Goal: Communication & Community: Ask a question

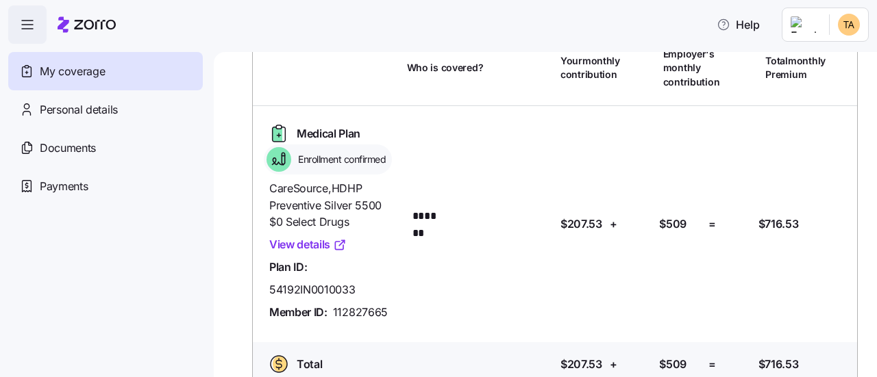
scroll to position [112, 0]
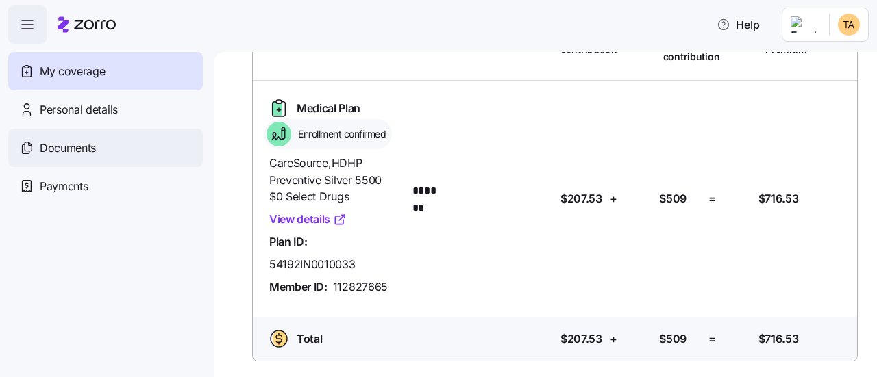
click at [60, 147] on span "Documents" at bounding box center [68, 148] width 56 height 17
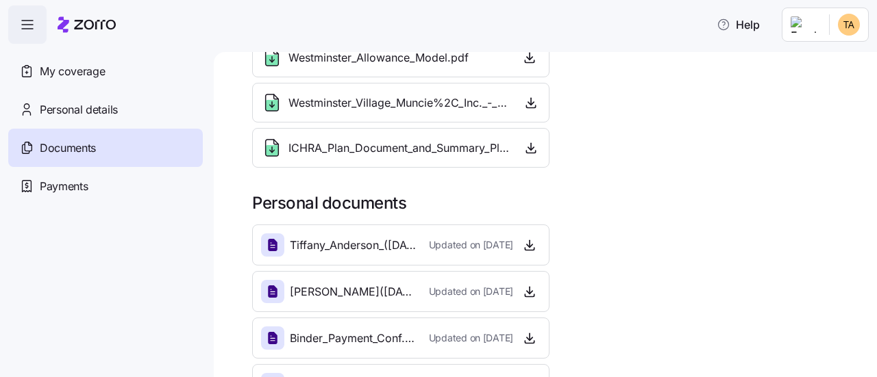
scroll to position [110, 0]
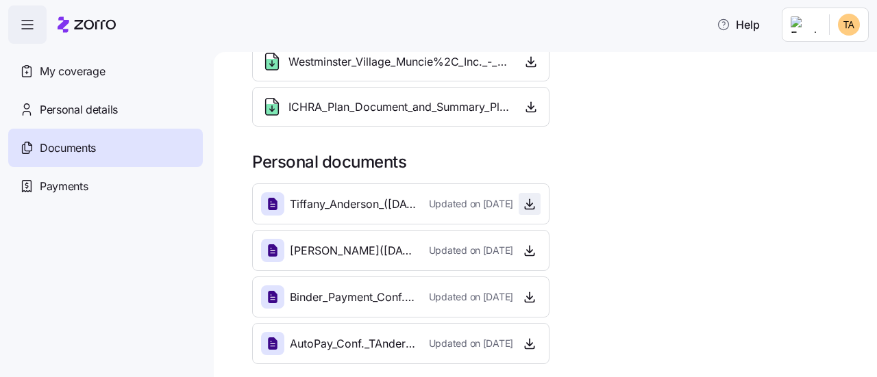
click at [527, 199] on icon "button" at bounding box center [530, 204] width 14 height 14
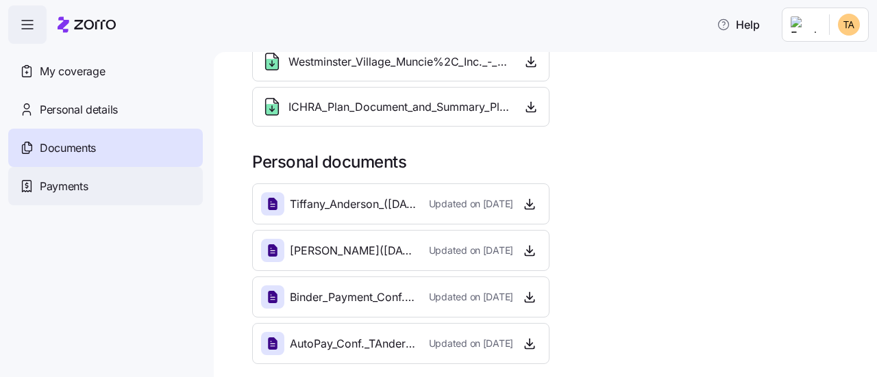
click at [90, 182] on div "Payments" at bounding box center [105, 186] width 195 height 38
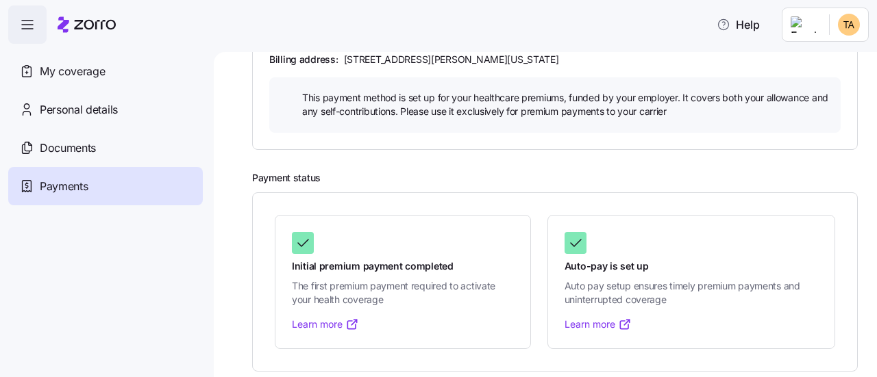
scroll to position [393, 0]
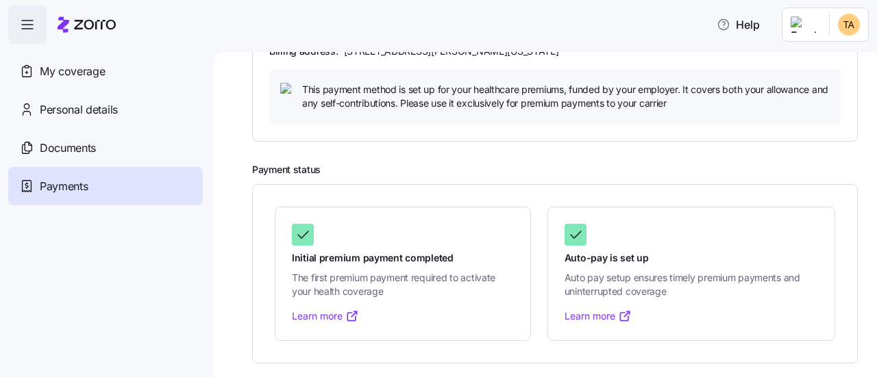
click at [353, 314] on icon at bounding box center [352, 317] width 14 height 14
click at [625, 317] on icon at bounding box center [625, 317] width 14 height 14
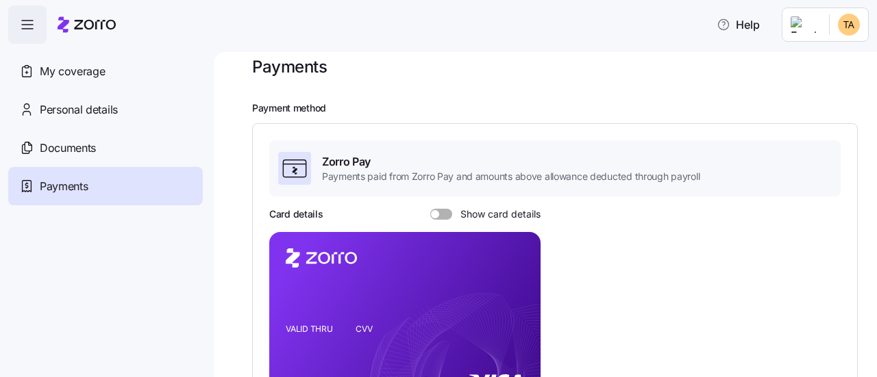
scroll to position [0, 0]
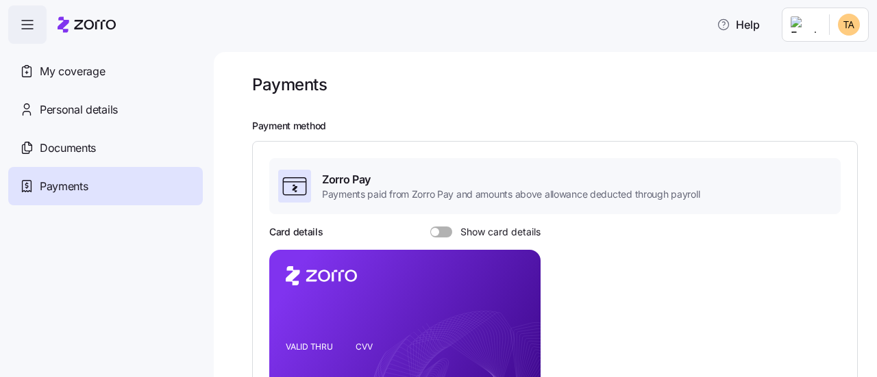
click at [441, 228] on span at bounding box center [446, 232] width 14 height 11
click at [430, 227] on input "Show card details" at bounding box center [430, 227] width 0 height 0
click at [436, 231] on span at bounding box center [437, 232] width 14 height 11
click at [430, 227] on input "Show card details" at bounding box center [430, 227] width 0 height 0
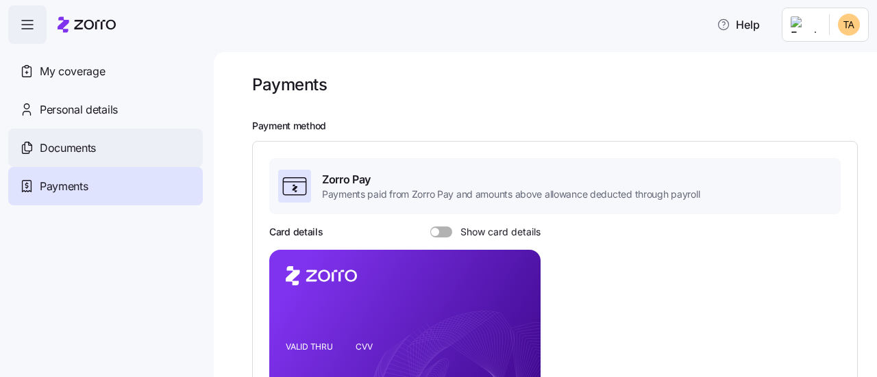
click at [83, 149] on span "Documents" at bounding box center [68, 148] width 56 height 17
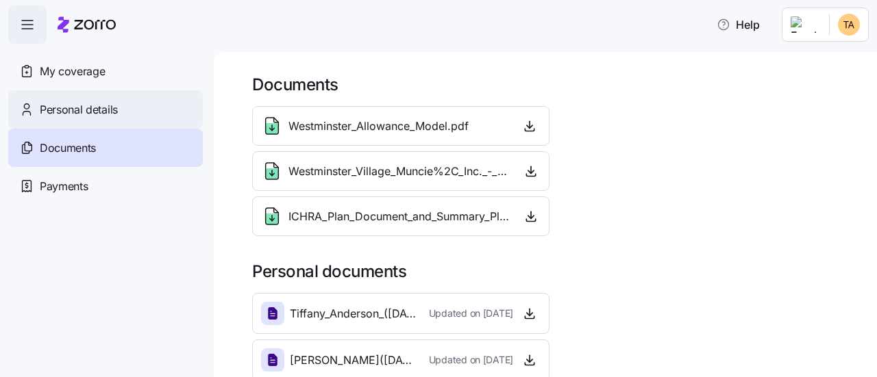
click at [117, 108] on span "Personal details" at bounding box center [79, 109] width 78 height 17
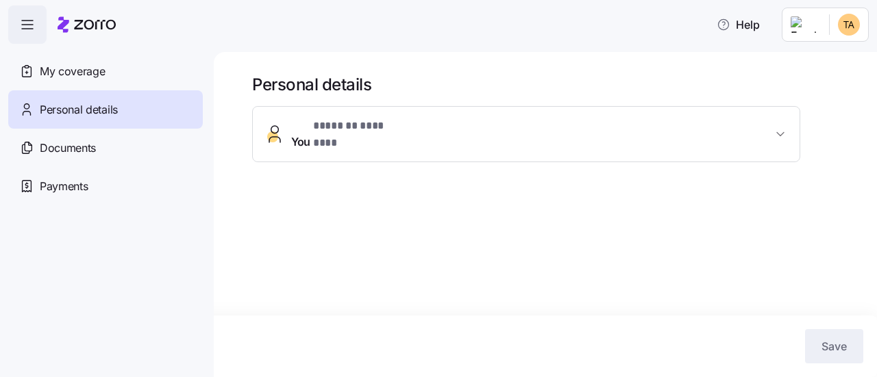
click at [370, 128] on span "* ******* ******** *" at bounding box center [359, 126] width 93 height 17
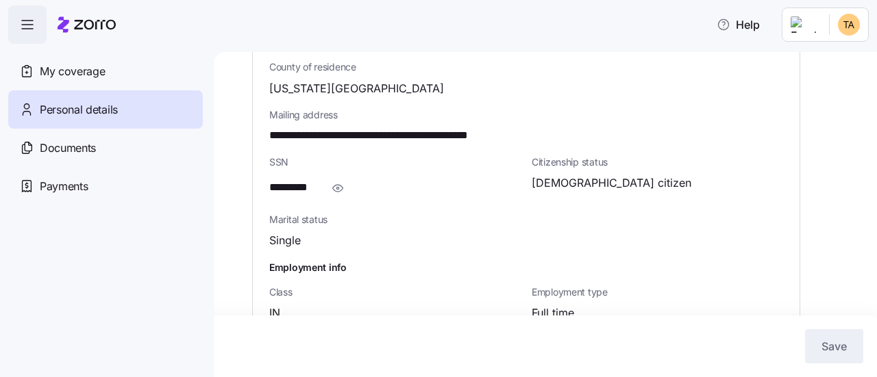
scroll to position [542, 0]
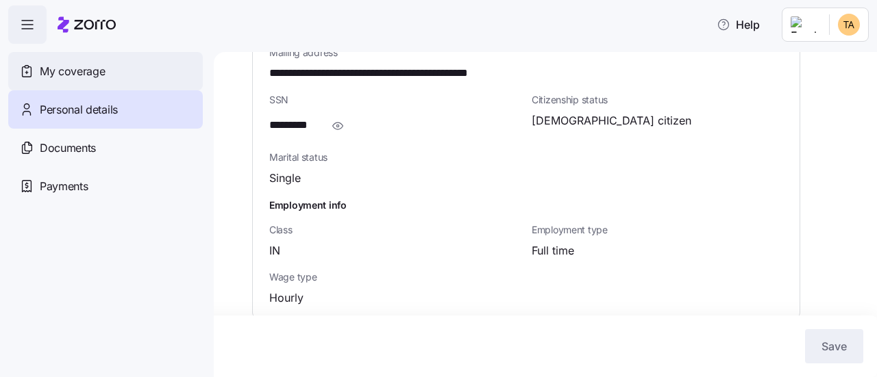
click at [85, 76] on span "My coverage" at bounding box center [72, 71] width 65 height 17
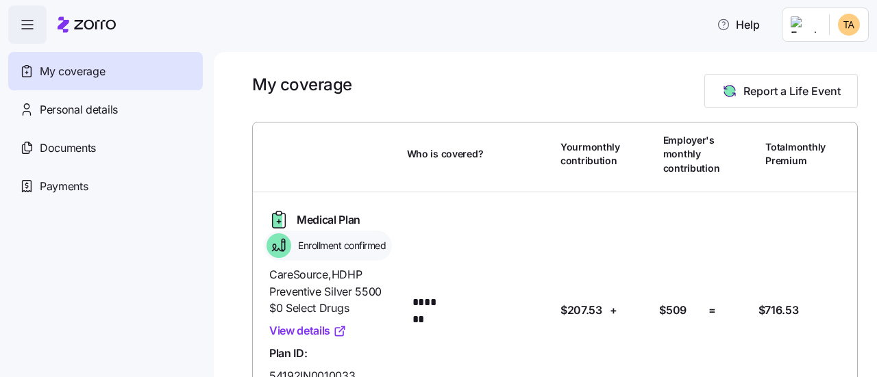
click at [29, 27] on icon "button" at bounding box center [27, 24] width 16 height 16
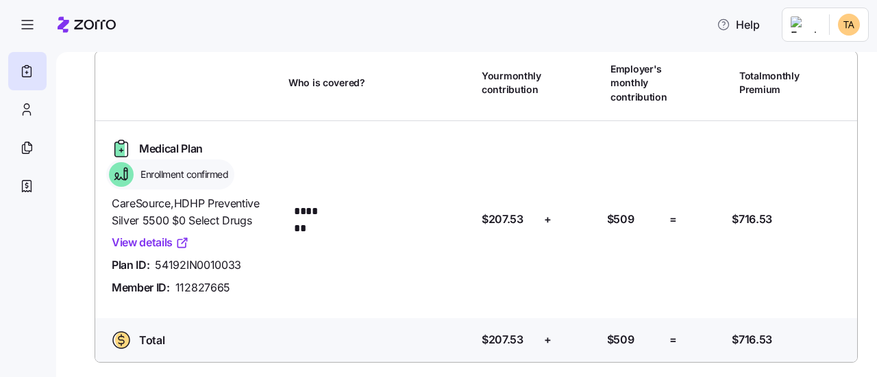
scroll to position [72, 0]
click at [166, 240] on link "View details" at bounding box center [150, 242] width 77 height 17
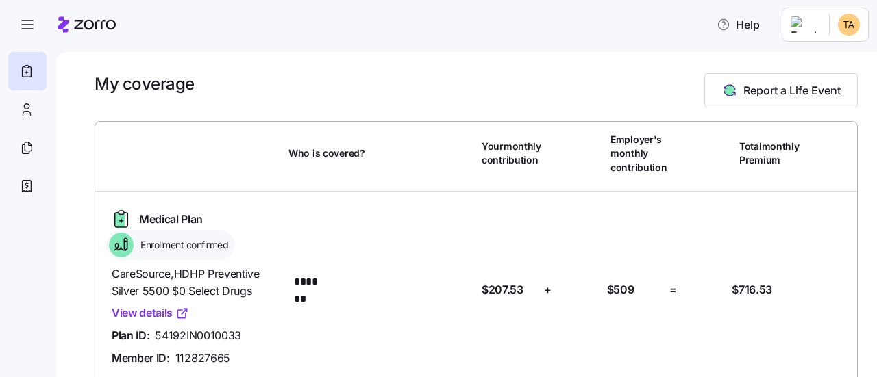
scroll to position [0, 0]
click at [835, 20] on html "Help My coverage Report a Life Event Who is covered? Your monthly contribution …" at bounding box center [438, 184] width 877 height 369
click at [454, 47] on html "Help My coverage Report a Life Event Who is covered? Your monthly contribution …" at bounding box center [438, 184] width 877 height 369
click at [34, 182] on div at bounding box center [27, 186] width 38 height 38
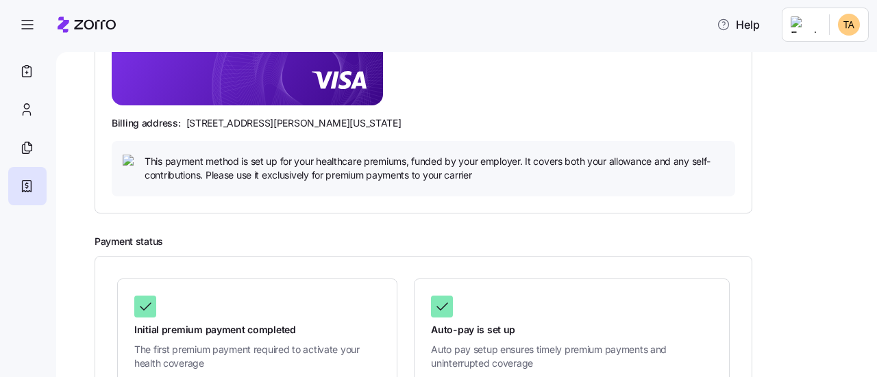
scroll to position [393, 0]
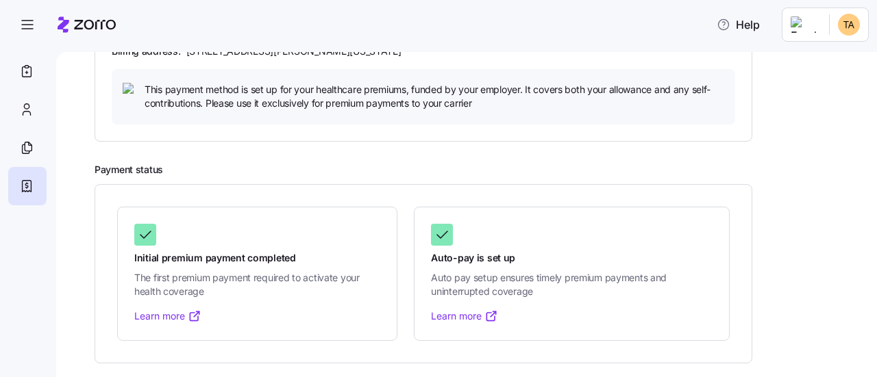
click at [827, 28] on html "Help Payments Payment method Zorro Pay Payments paid from Zorro Pay and amounts…" at bounding box center [438, 184] width 877 height 369
click at [830, 67] on div "My settings" at bounding box center [822, 61] width 72 height 15
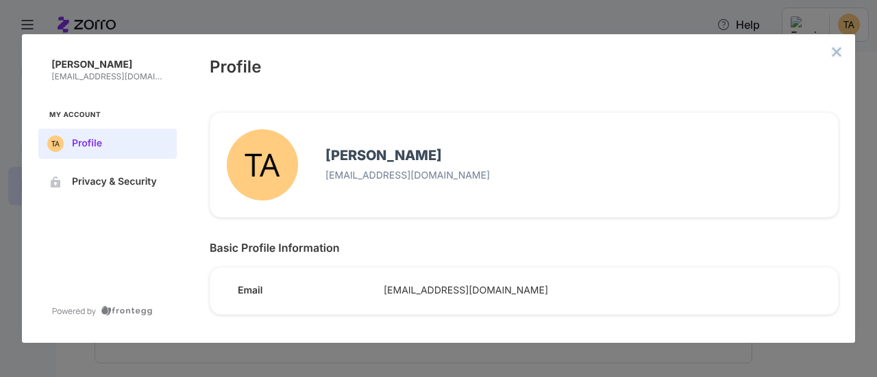
click at [837, 51] on icon "close admin-box" at bounding box center [836, 51] width 9 height 9
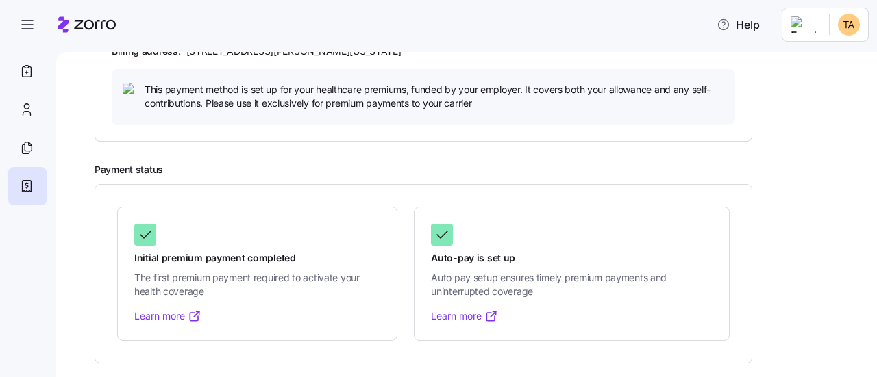
drag, startPoint x: 836, startPoint y: 0, endPoint x: 279, endPoint y: 149, distance: 576.4
click at [279, 149] on div "Payment method Zorro Pay Payments paid from Zorro Pay and amounts above allowan…" at bounding box center [476, 45] width 763 height 636
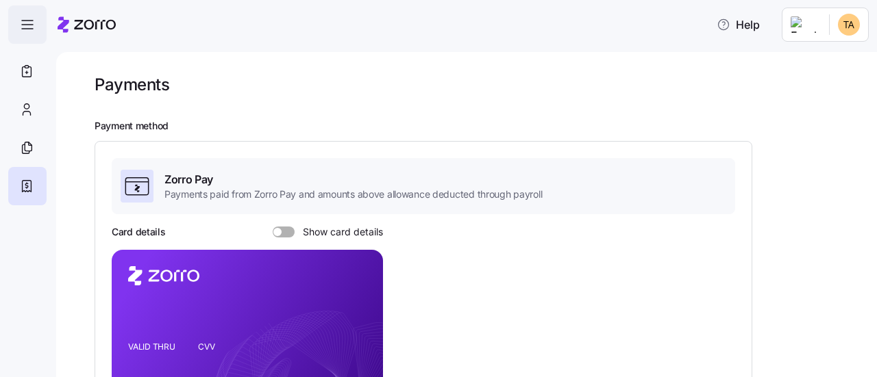
click at [29, 28] on icon "button" at bounding box center [27, 24] width 16 height 16
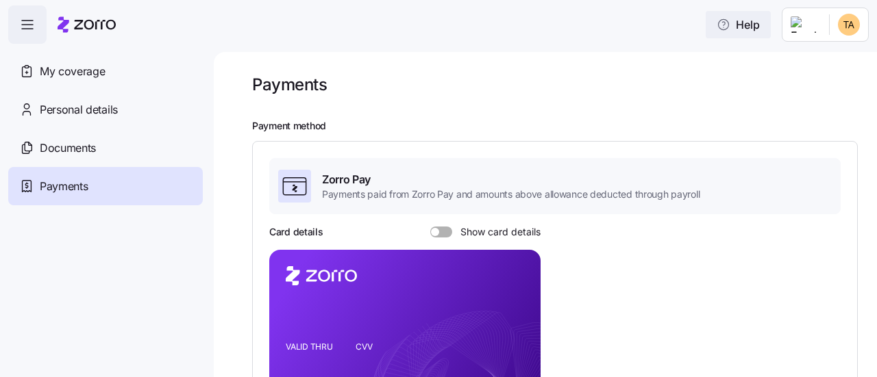
click at [760, 22] on span "Help" at bounding box center [738, 24] width 43 height 16
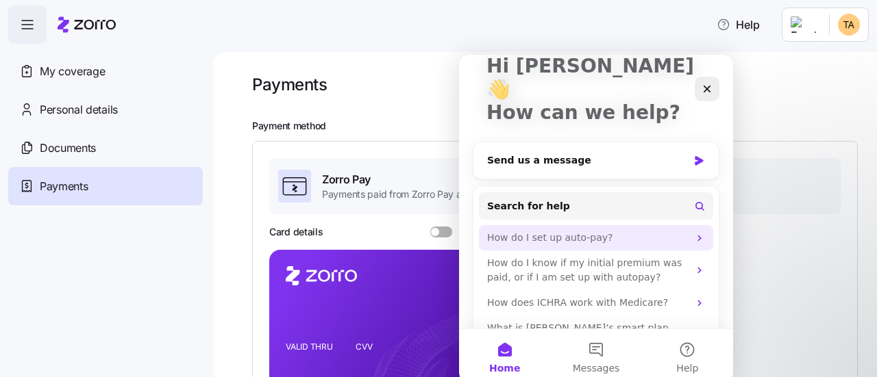
scroll to position [98, 0]
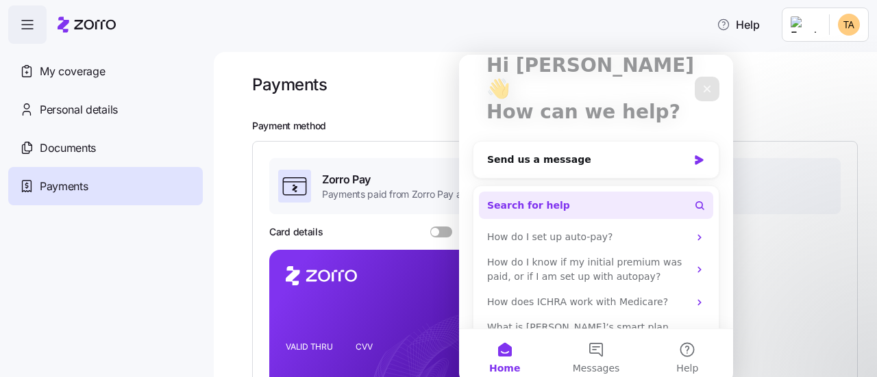
click at [530, 199] on span "Search for help" at bounding box center [528, 206] width 83 height 14
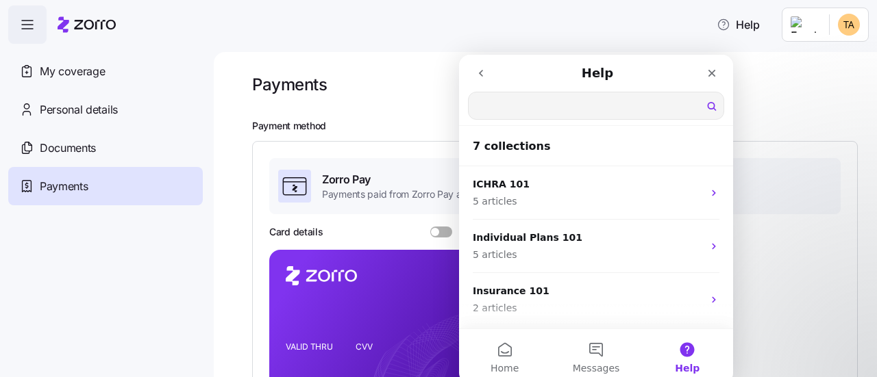
scroll to position [0, 0]
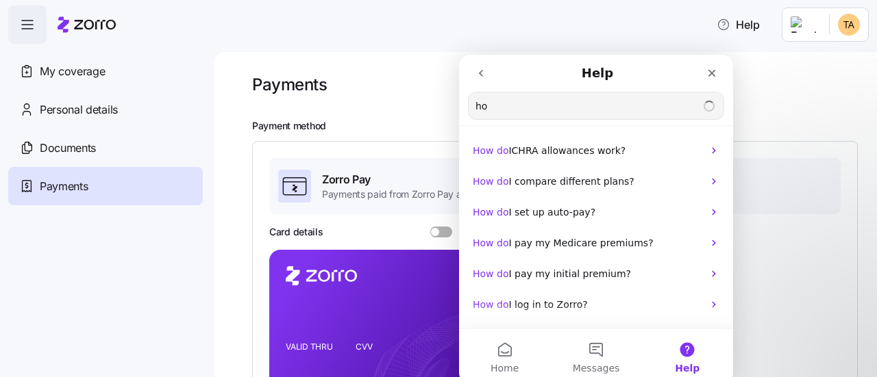
type input "h"
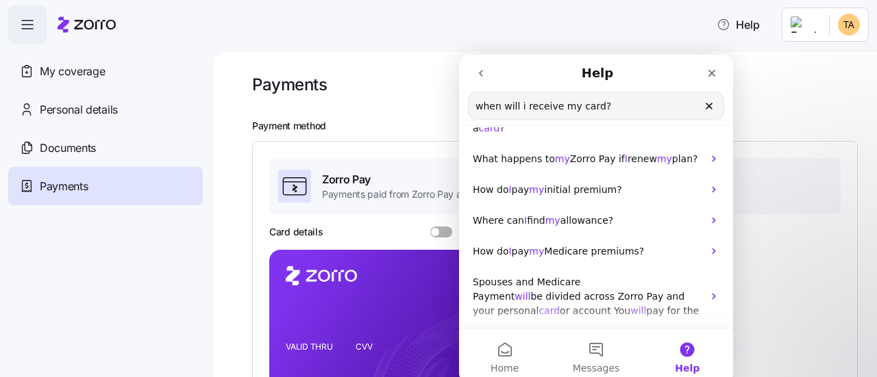
scroll to position [205, 0]
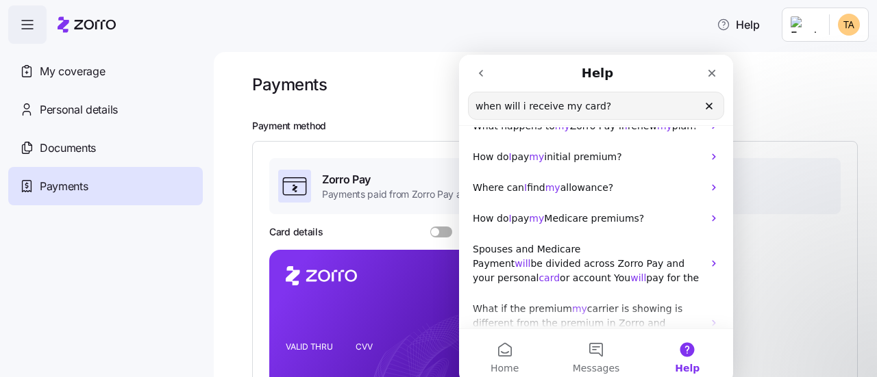
drag, startPoint x: 626, startPoint y: 105, endPoint x: 316, endPoint y: 58, distance: 313.2
click at [459, 58] on html "Help when will i receive my card? Search for help How do I view my Zorro Pay ca…" at bounding box center [596, 219] width 274 height 329
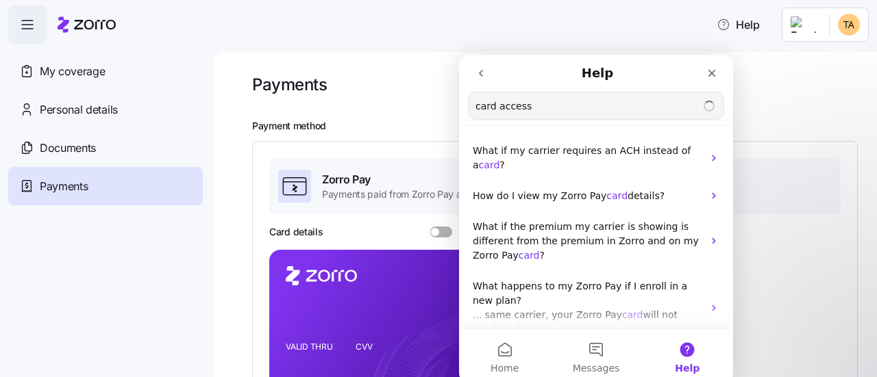
type input "card access"
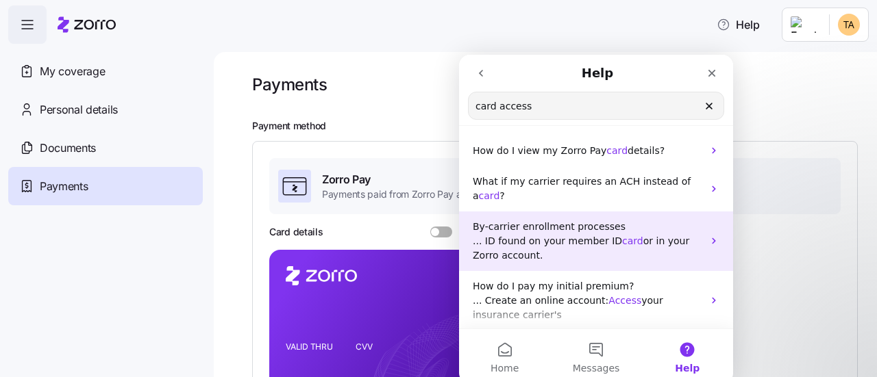
scroll to position [68, 0]
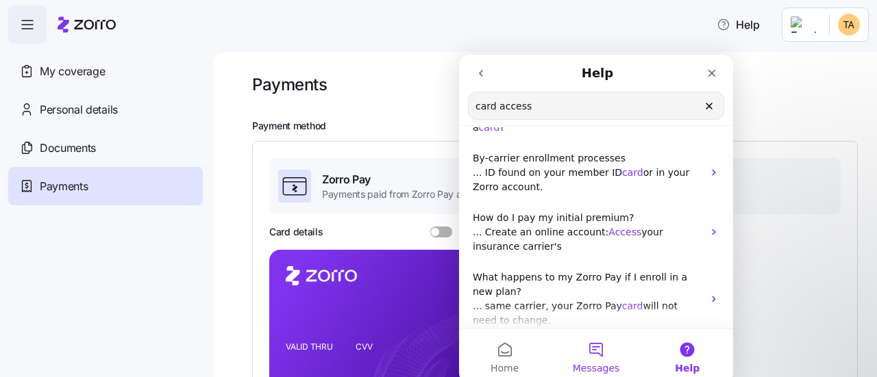
click at [596, 353] on button "Messages" at bounding box center [595, 356] width 91 height 55
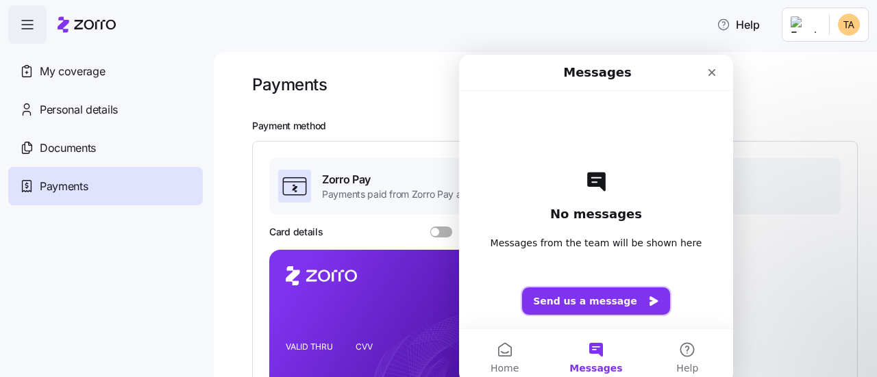
click at [610, 297] on button "Send us a message" at bounding box center [596, 301] width 148 height 27
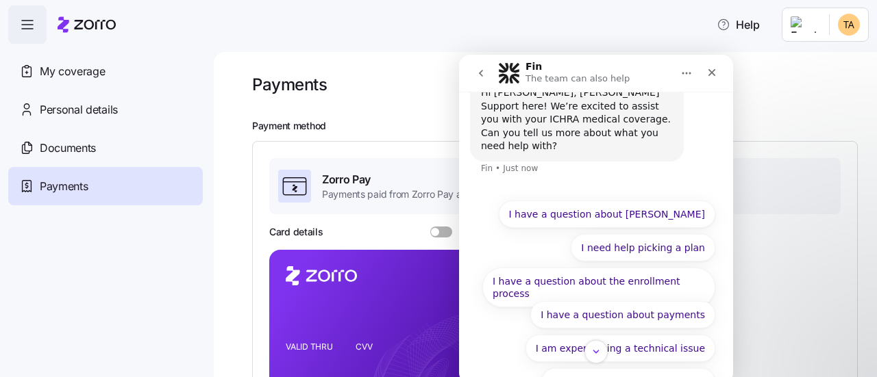
scroll to position [50, 0]
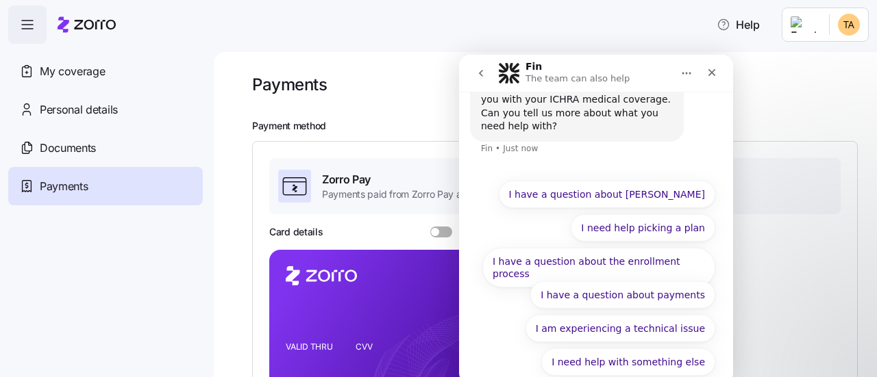
click at [615, 349] on button "I need help with something else" at bounding box center [628, 362] width 174 height 27
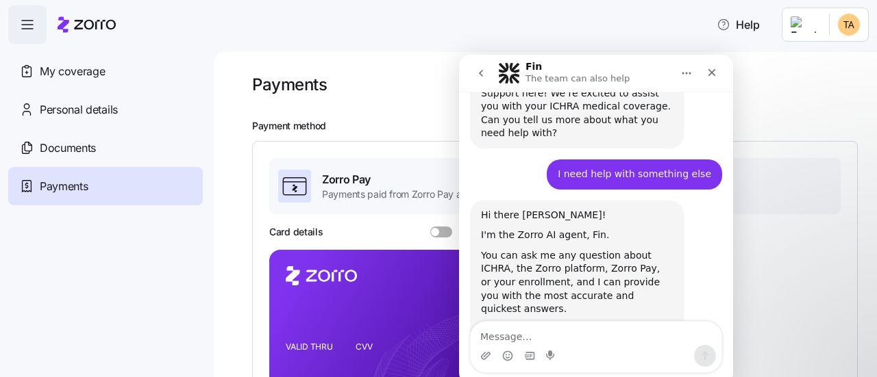
scroll to position [67, 0]
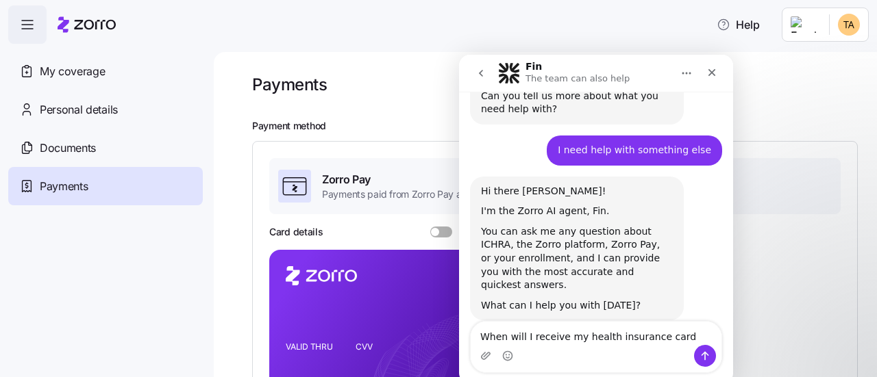
type textarea "When will I receive my health insurance card?"
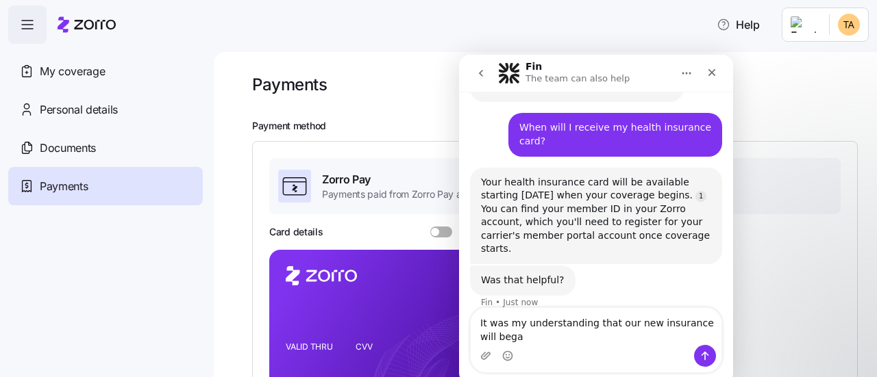
scroll to position [270, 0]
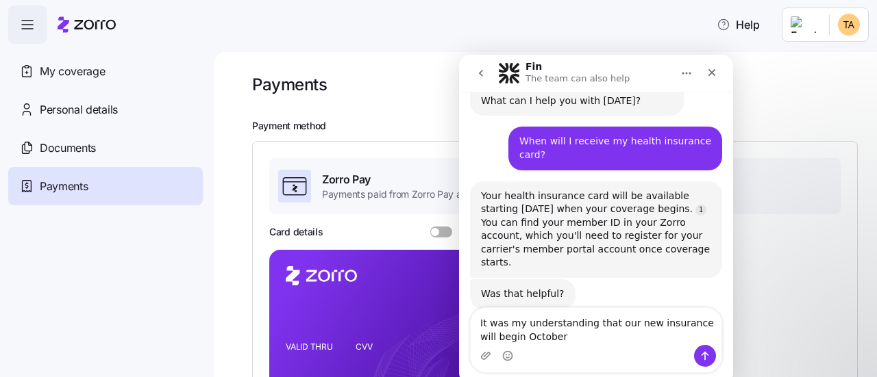
type textarea "It was my understanding that our new insurance will begin [DATE]"
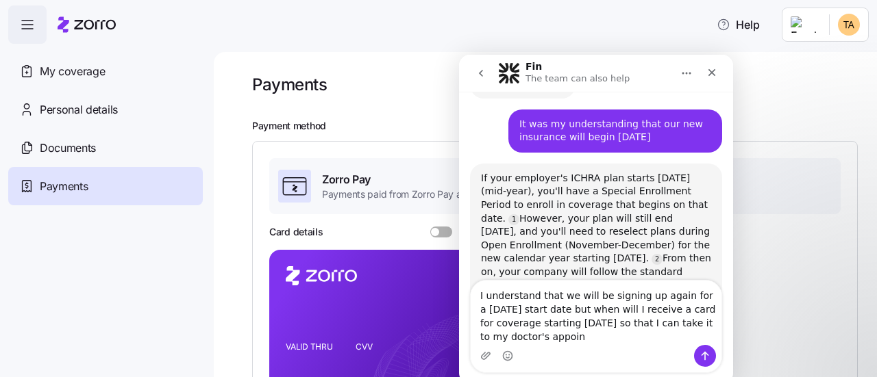
scroll to position [492, 0]
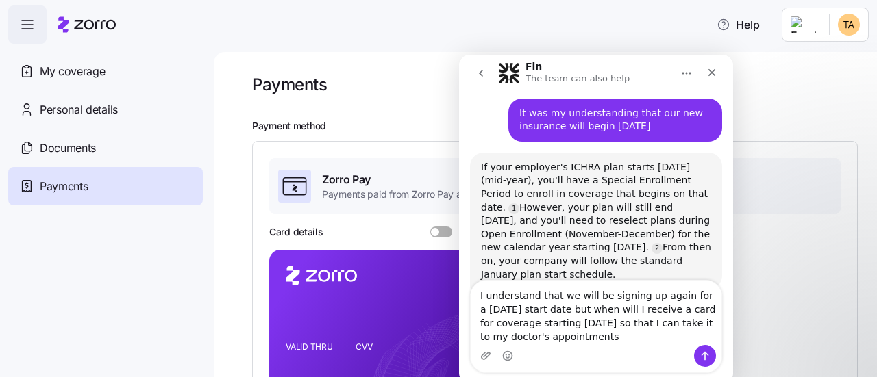
type textarea "I understand that we will be signing up again for a [DATE] start date but when …"
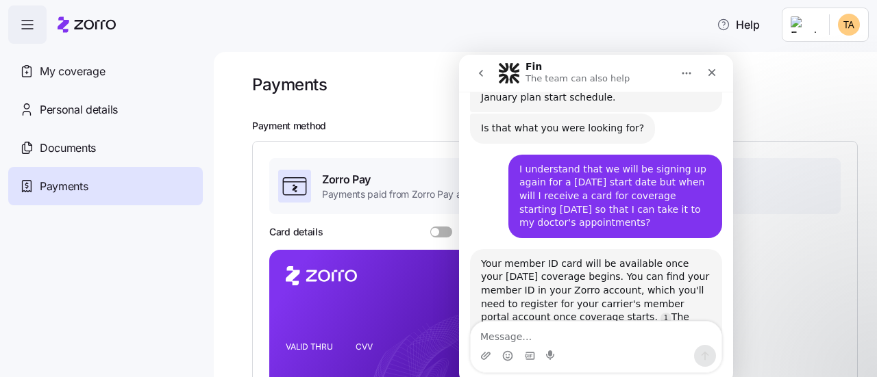
scroll to position [688, 0]
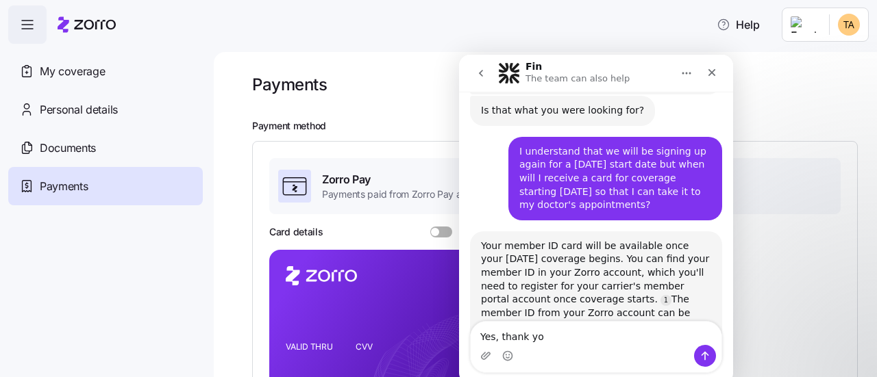
type textarea "Yes, thank you"
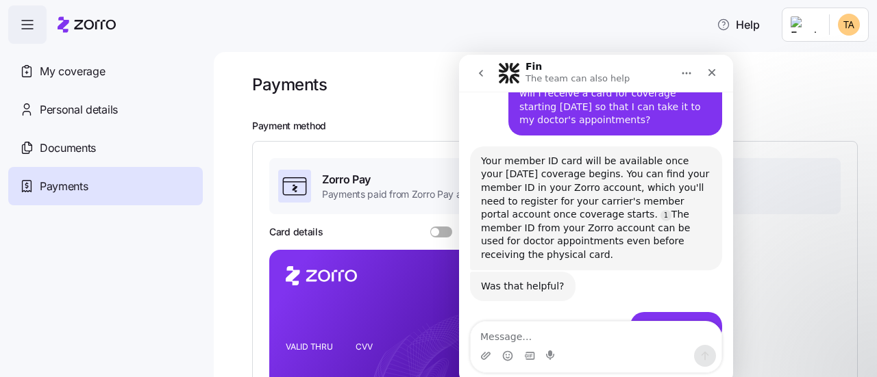
scroll to position [782, 0]
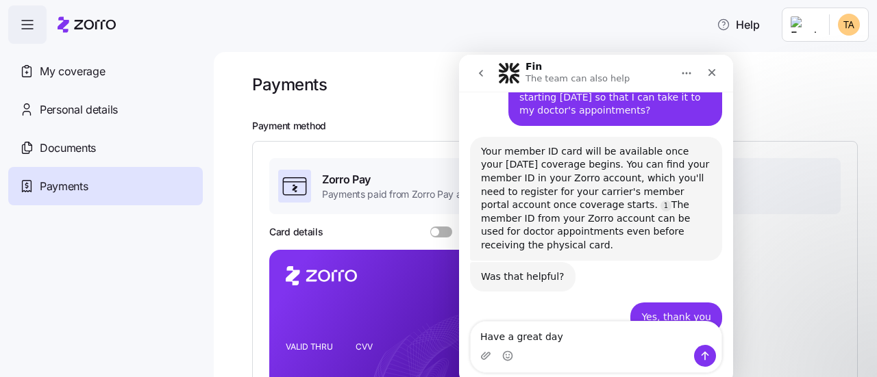
type textarea "Have a great day!"
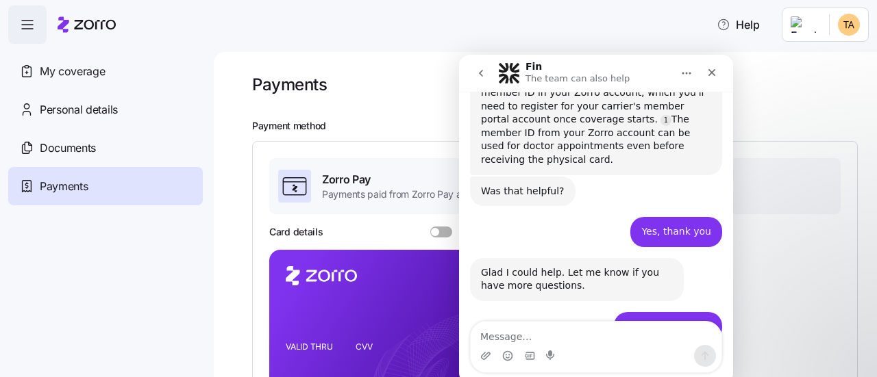
scroll to position [877, 0]
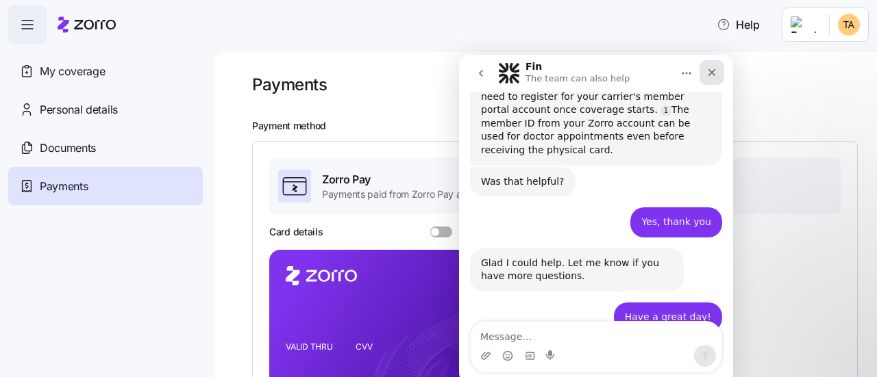
click at [713, 75] on icon "Close" at bounding box center [712, 73] width 8 height 8
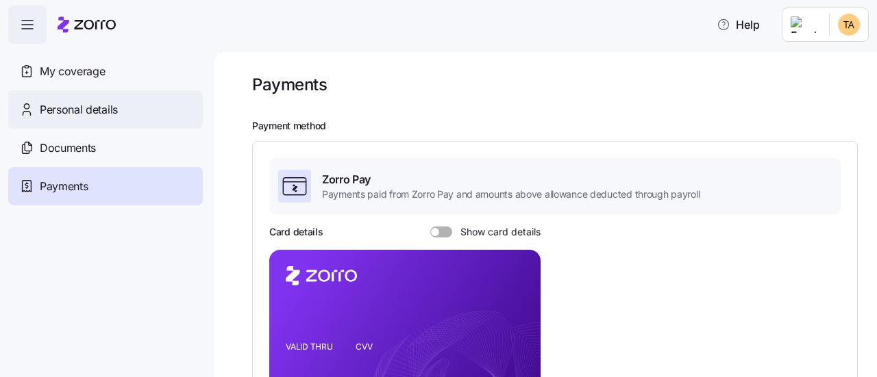
click at [79, 121] on div "Personal details" at bounding box center [105, 109] width 195 height 38
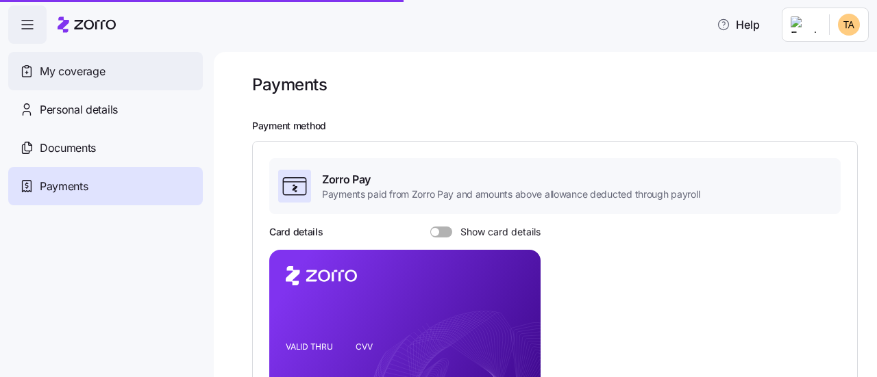
click at [80, 77] on span "My coverage" at bounding box center [72, 71] width 65 height 17
